Goal: Check status: Check status

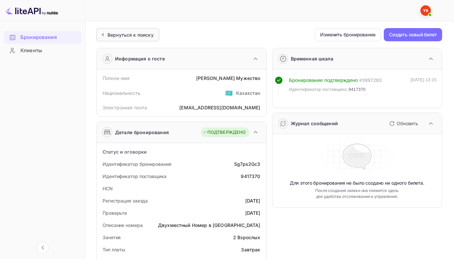
click at [103, 40] on div "Вернуться к поиску" at bounding box center [127, 34] width 63 height 13
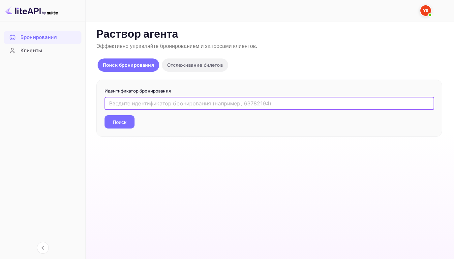
click at [118, 105] on input "text" at bounding box center [270, 103] width 330 height 13
paste input "6983888"
click at [105, 115] on button "Поиск" at bounding box center [120, 121] width 30 height 13
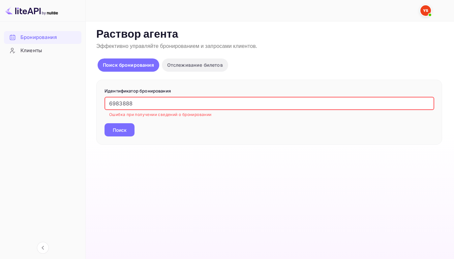
click at [108, 105] on input "6983888" at bounding box center [270, 103] width 330 height 13
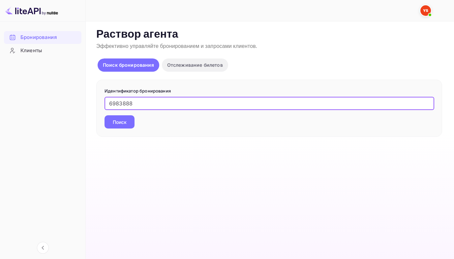
type input "6983888"
click at [105, 115] on button "Поиск" at bounding box center [120, 121] width 30 height 13
